Goal: Find specific page/section: Find specific page/section

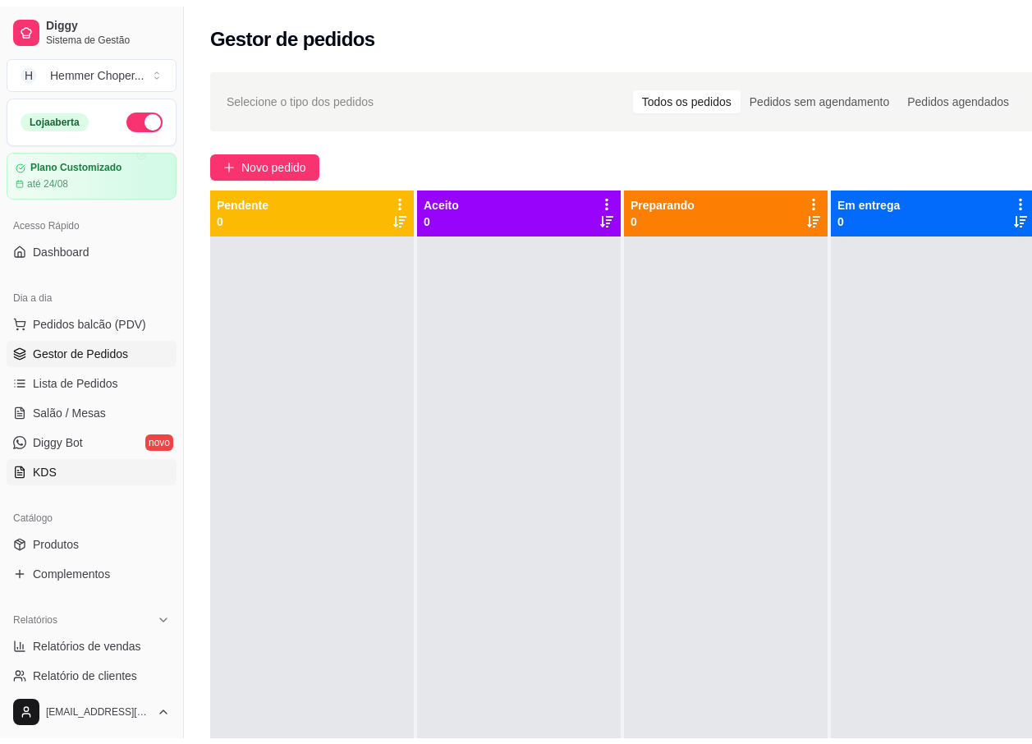
scroll to position [164, 0]
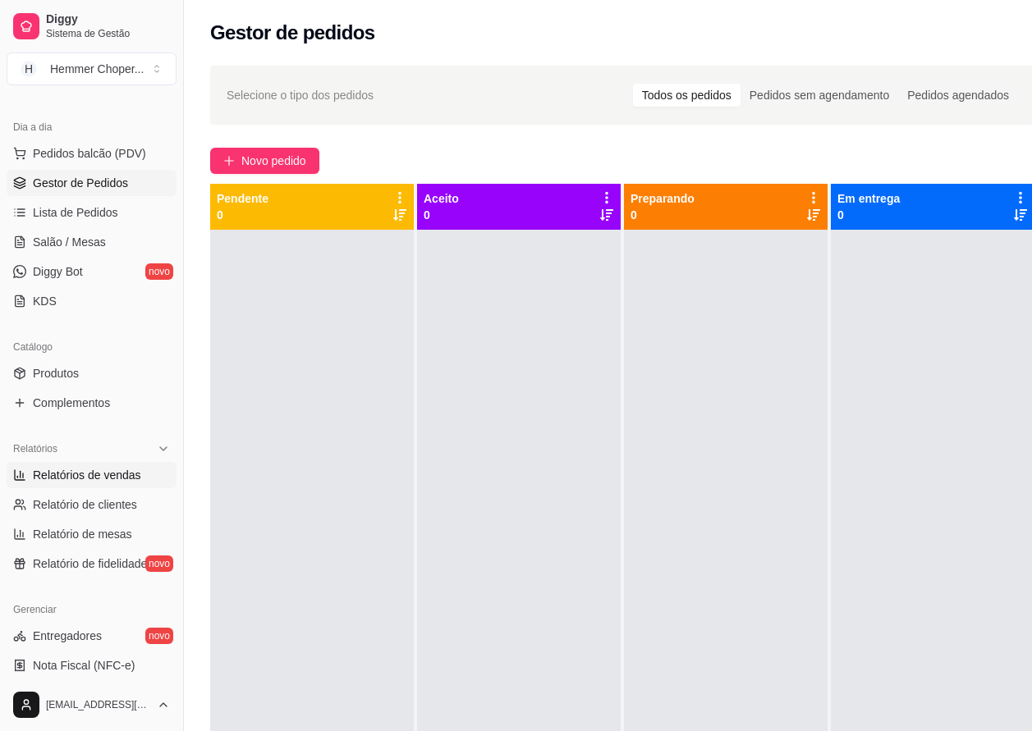
click at [87, 479] on span "Relatórios de vendas" at bounding box center [87, 475] width 108 height 16
select select "ALL"
select select "0"
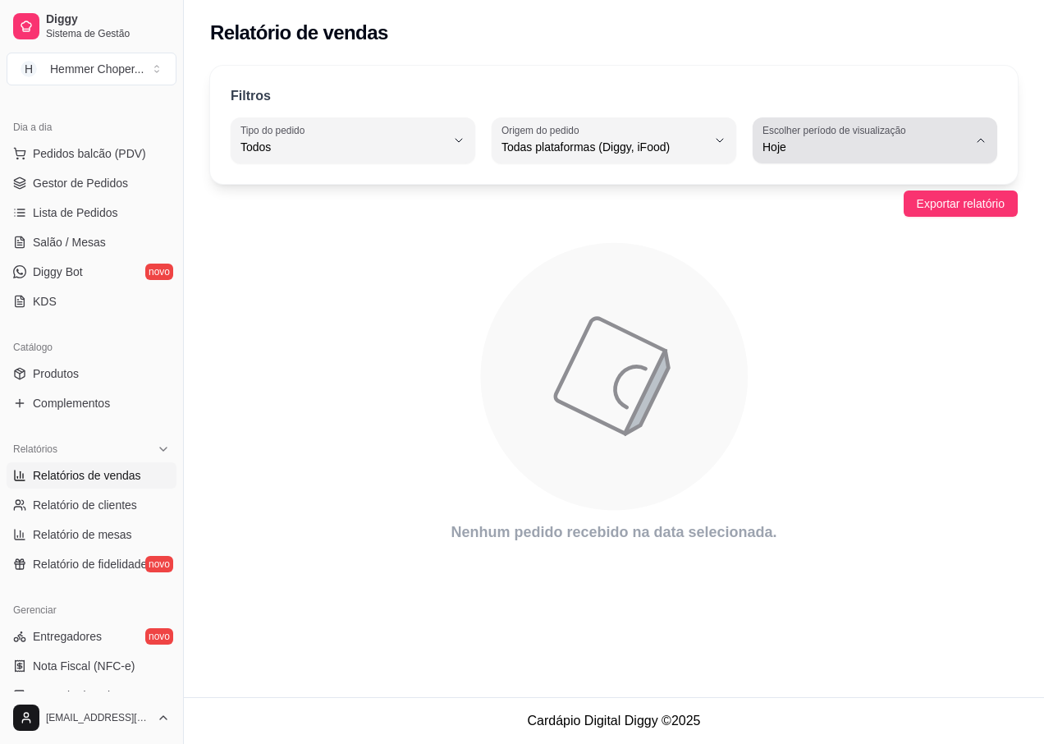
click at [979, 144] on icon "button" at bounding box center [980, 140] width 13 height 13
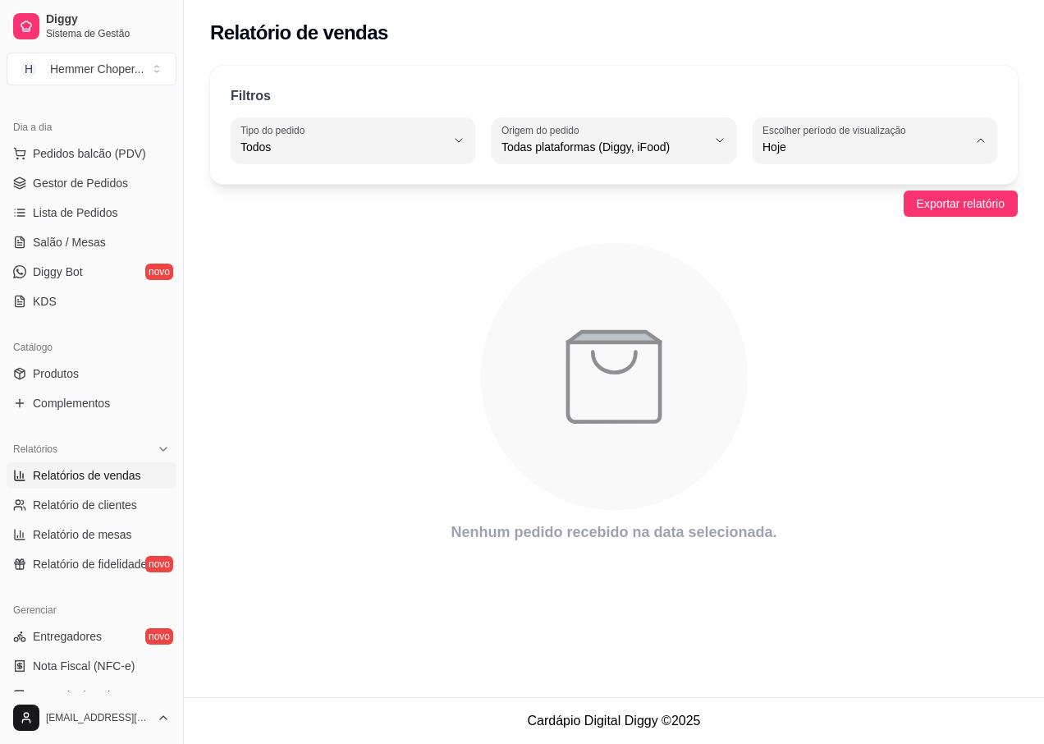
click at [810, 212] on span "Ontem" at bounding box center [867, 213] width 194 height 16
type input "1"
select select "1"
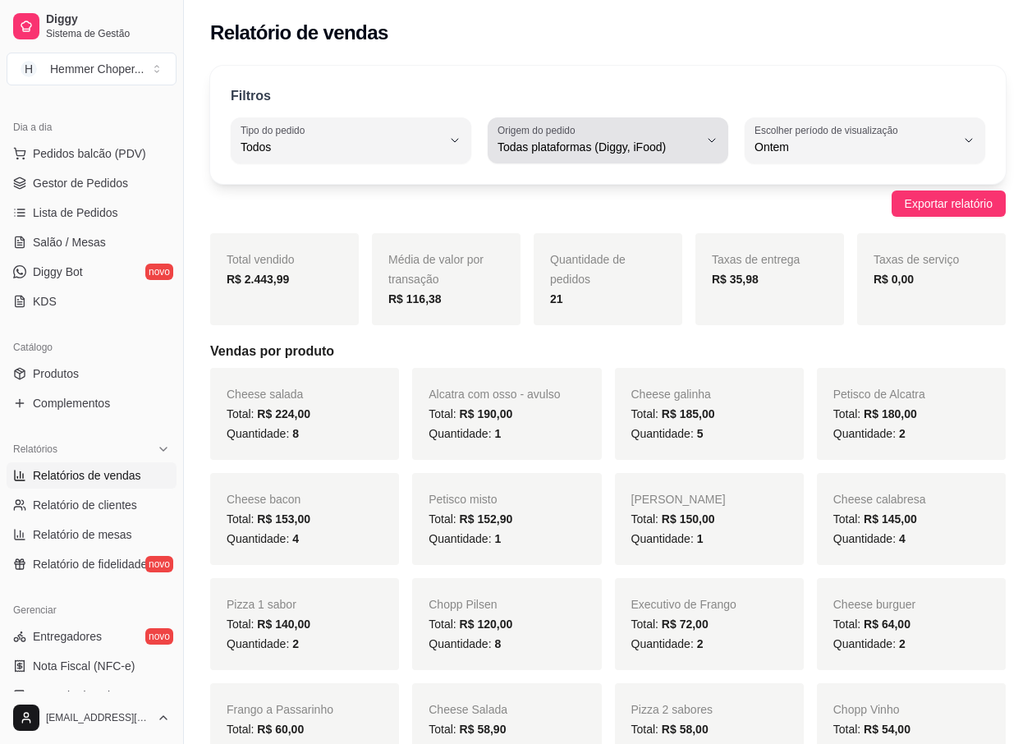
click at [544, 123] on label "Origem do pedido" at bounding box center [538, 130] width 83 height 14
click at [521, 241] on span "iFood" at bounding box center [600, 240] width 190 height 16
type input "IFOOD"
select select "IFOOD"
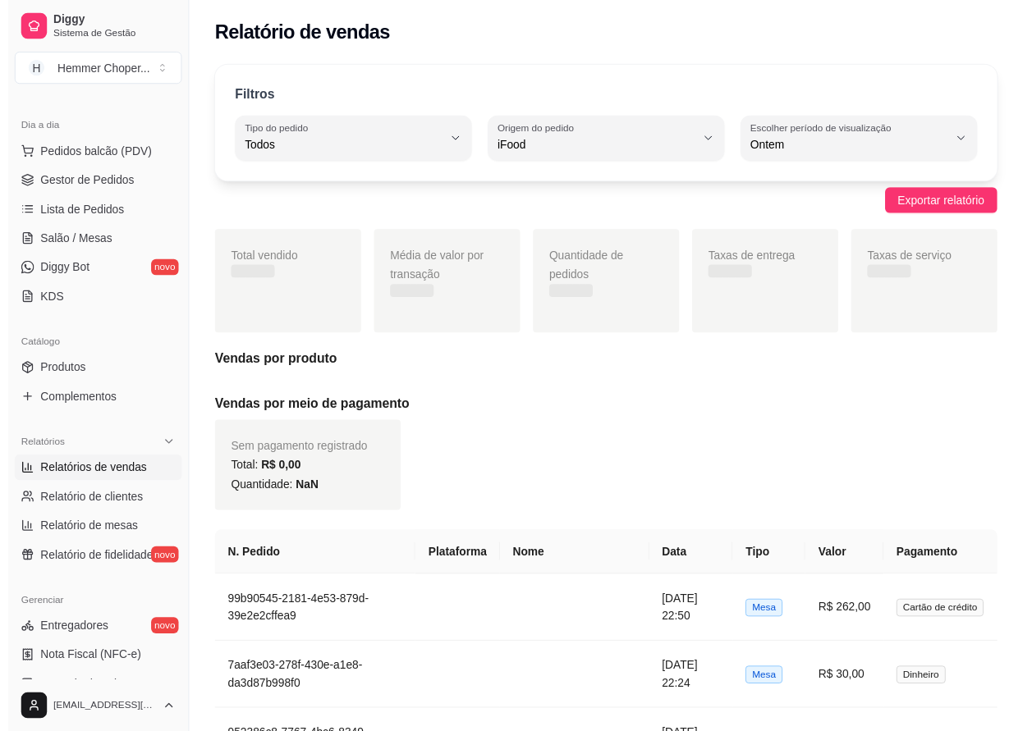
scroll to position [16, 0]
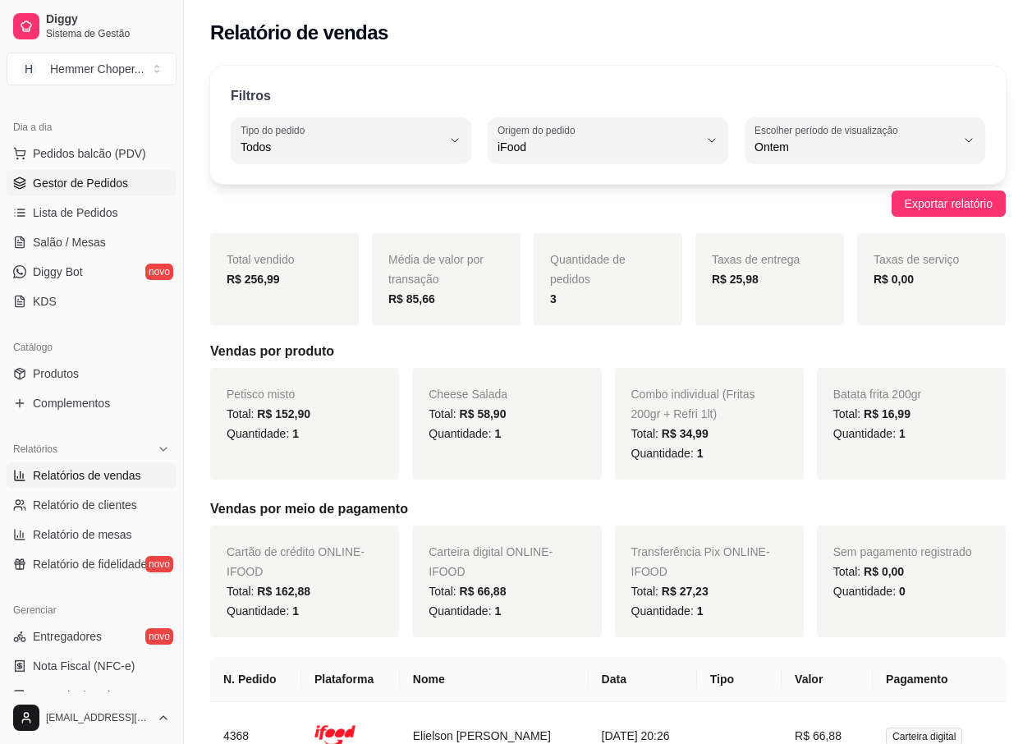
click at [95, 181] on span "Gestor de Pedidos" at bounding box center [80, 183] width 95 height 16
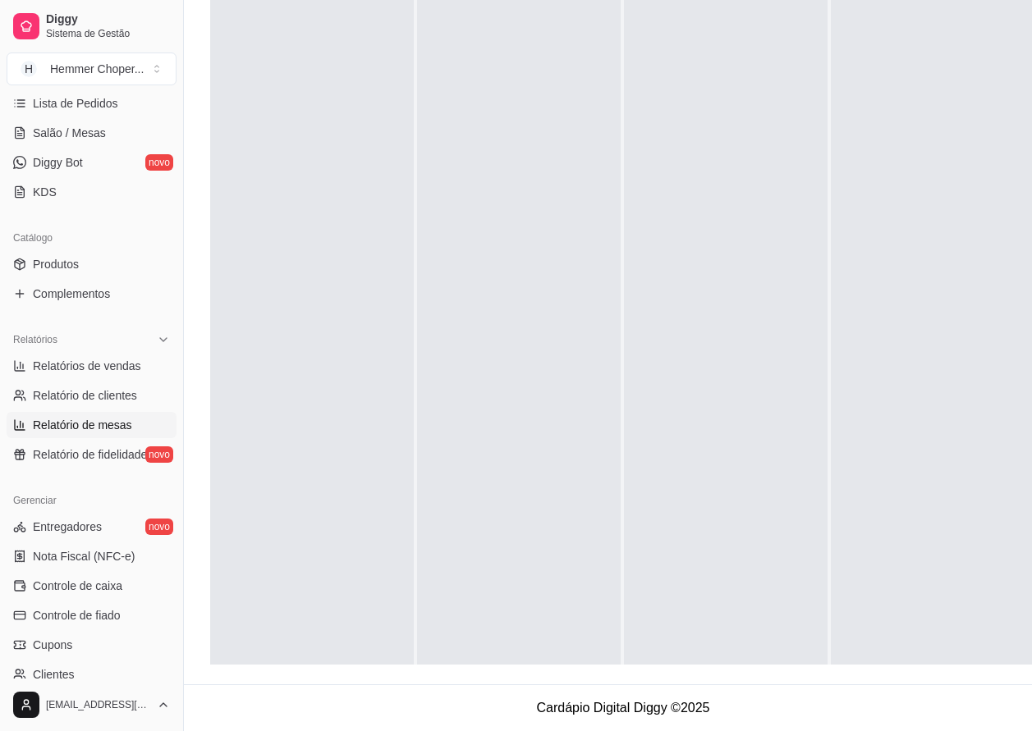
scroll to position [191, 0]
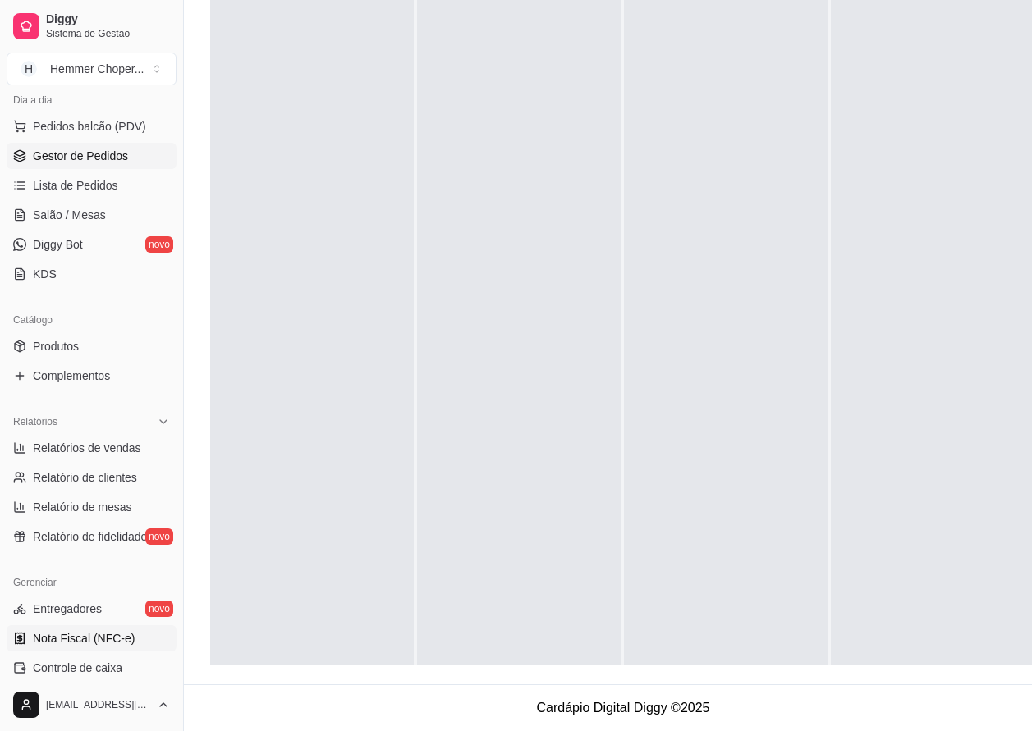
click at [71, 631] on span "Nota Fiscal (NFC-e)" at bounding box center [84, 638] width 102 height 16
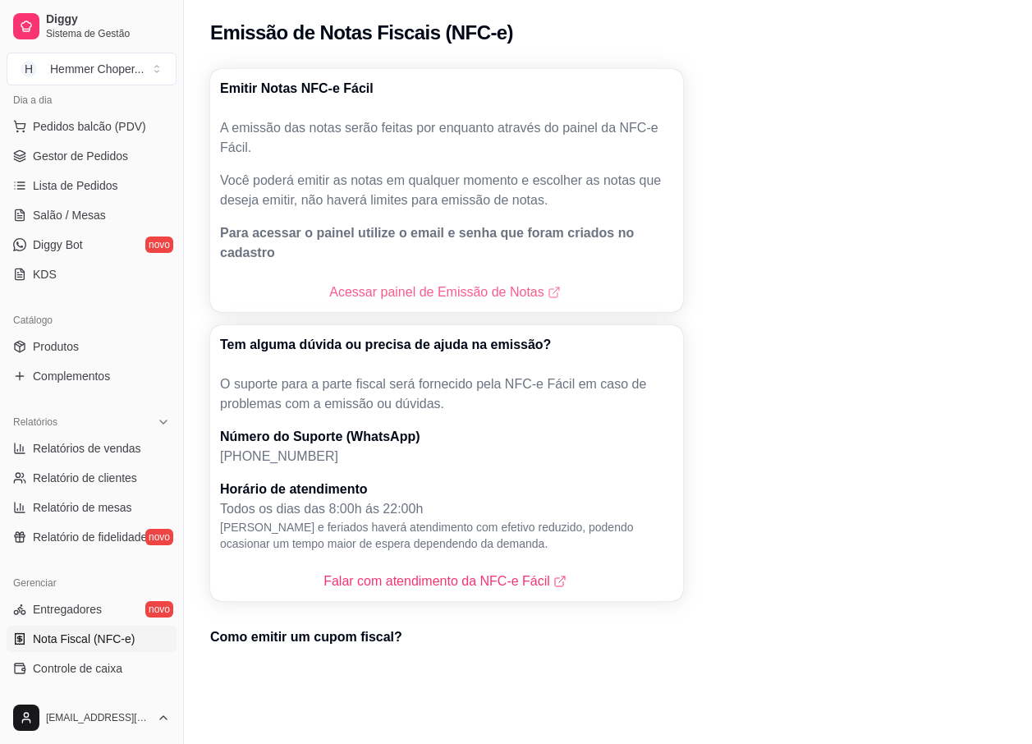
click at [449, 282] on link "Acessar painel de Emissão de Notas" at bounding box center [446, 292] width 234 height 20
